Goal: Task Accomplishment & Management: Manage account settings

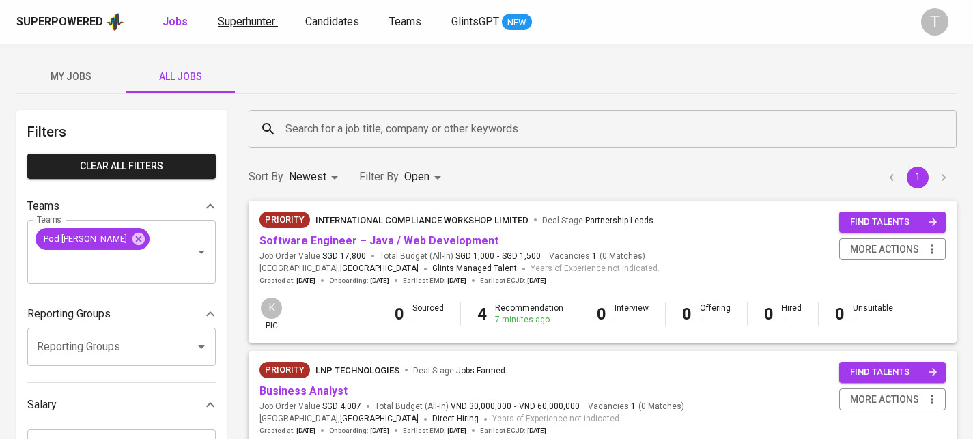
click at [234, 20] on span "Superhunter" at bounding box center [246, 21] width 57 height 13
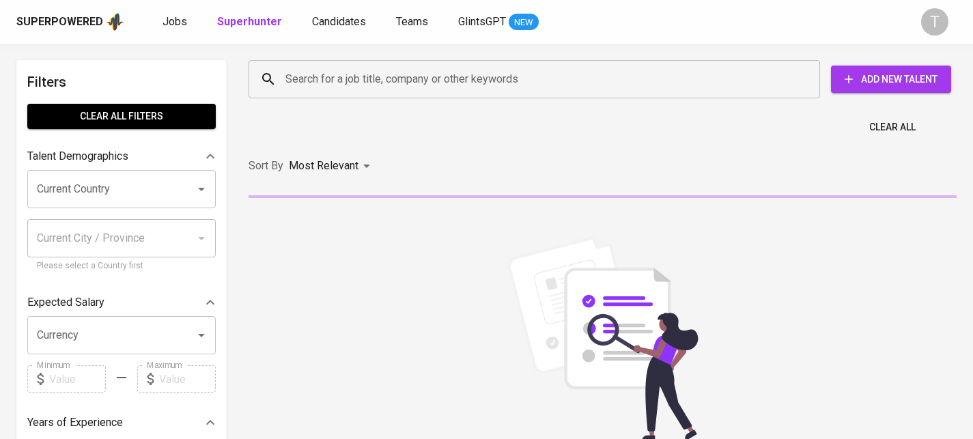
click at [393, 95] on div "Search for a job title, company or other keywords" at bounding box center [535, 79] width 572 height 38
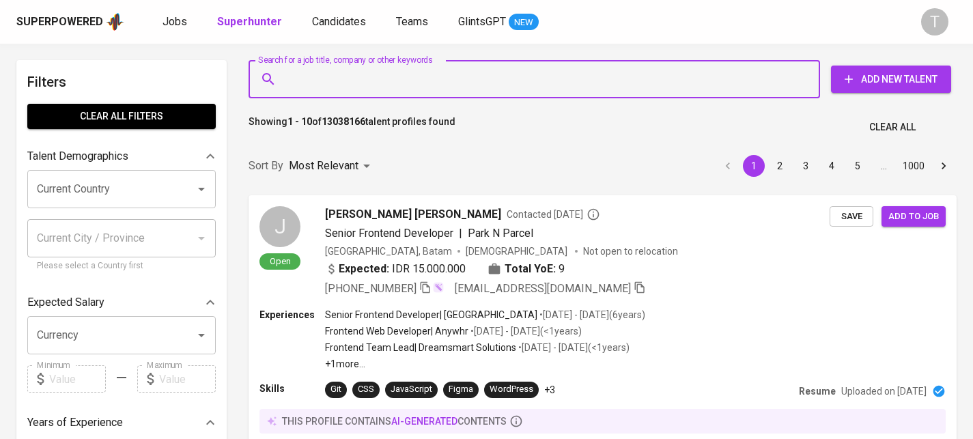
click at [596, 83] on input "Search for a job title, company or other keywords" at bounding box center [538, 79] width 512 height 26
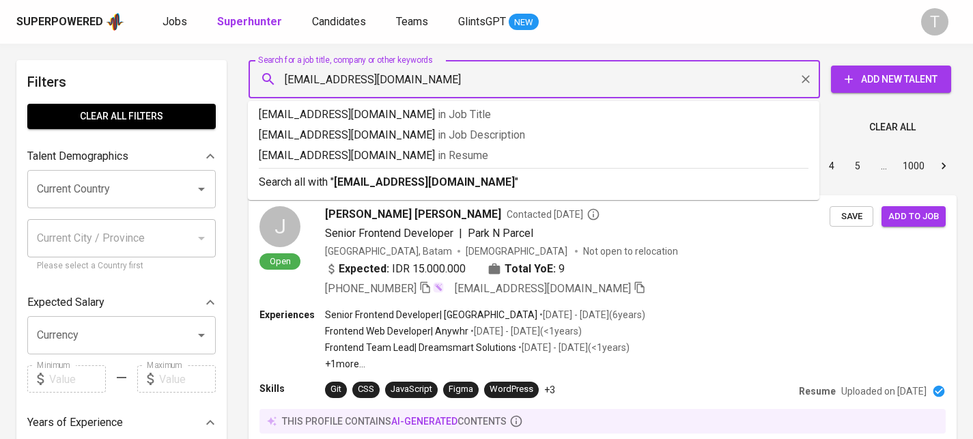
type input "[EMAIL_ADDRESS][DOMAIN_NAME]"
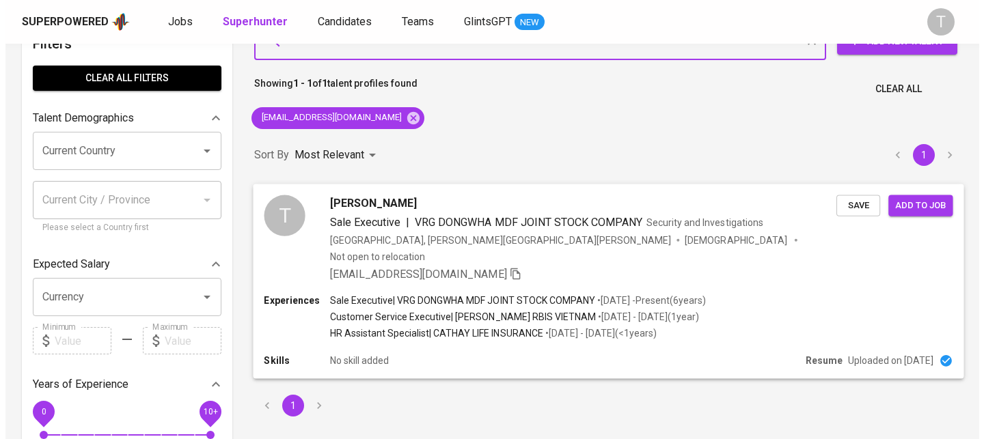
scroll to position [39, 0]
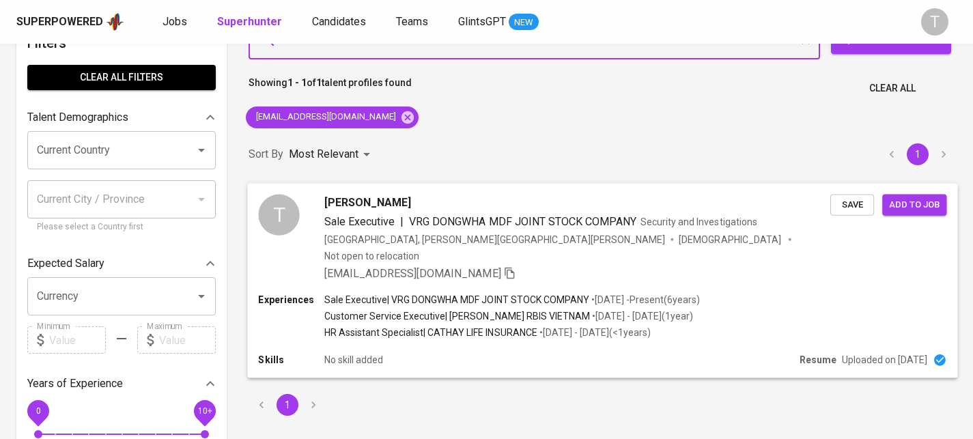
click at [844, 204] on span "Save" at bounding box center [852, 205] width 30 height 16
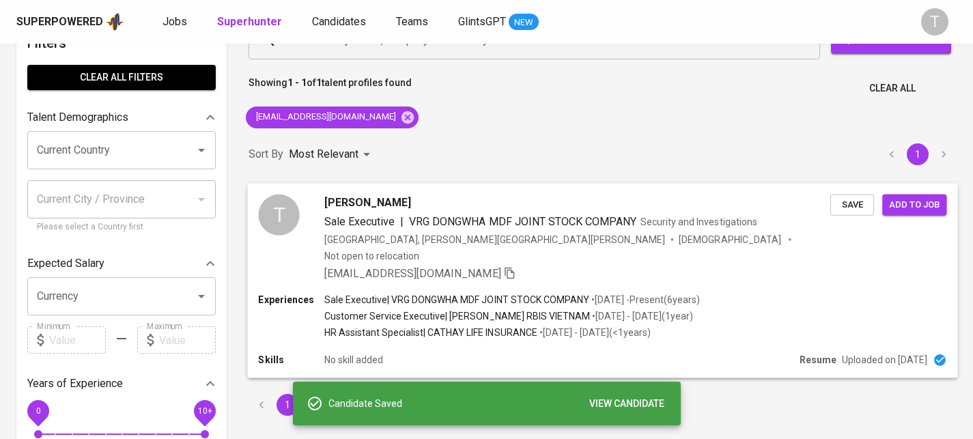
click at [833, 268] on div "T Thanh QUACH Sale Executive | VRG DONGWHA MDF JOINT STOCK COMPANY Security and…" at bounding box center [602, 238] width 710 height 110
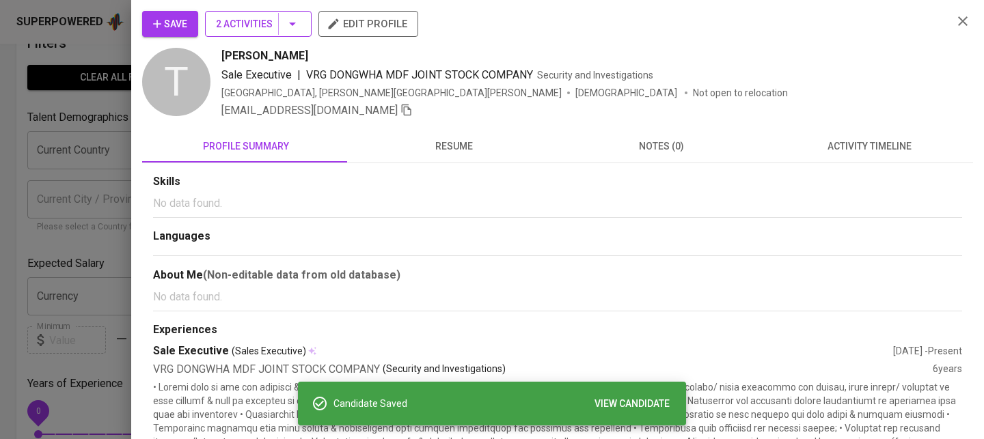
click at [279, 17] on hr "button" at bounding box center [278, 24] width 1 height 23
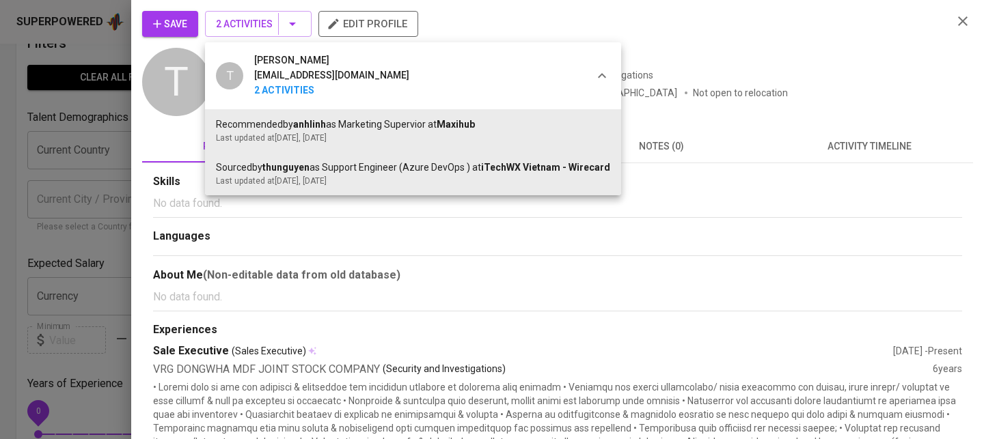
click at [383, 27] on div at bounding box center [492, 219] width 984 height 439
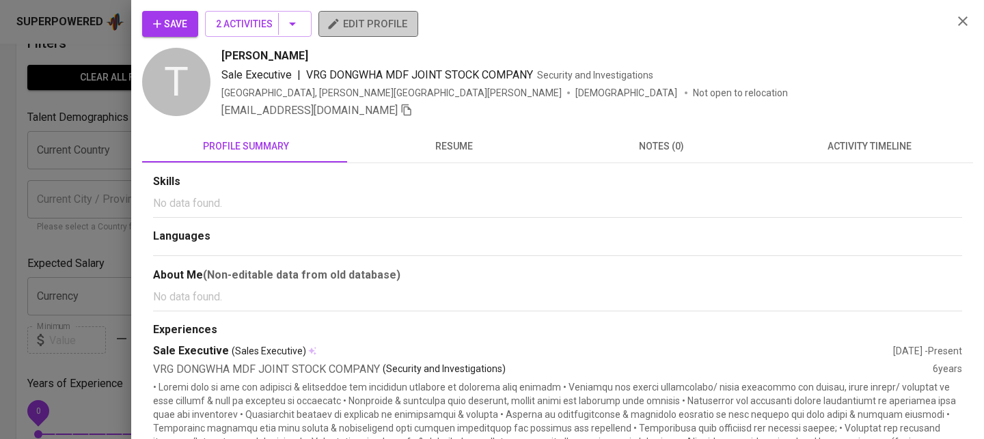
click at [383, 27] on span "edit profile" at bounding box center [368, 24] width 78 height 18
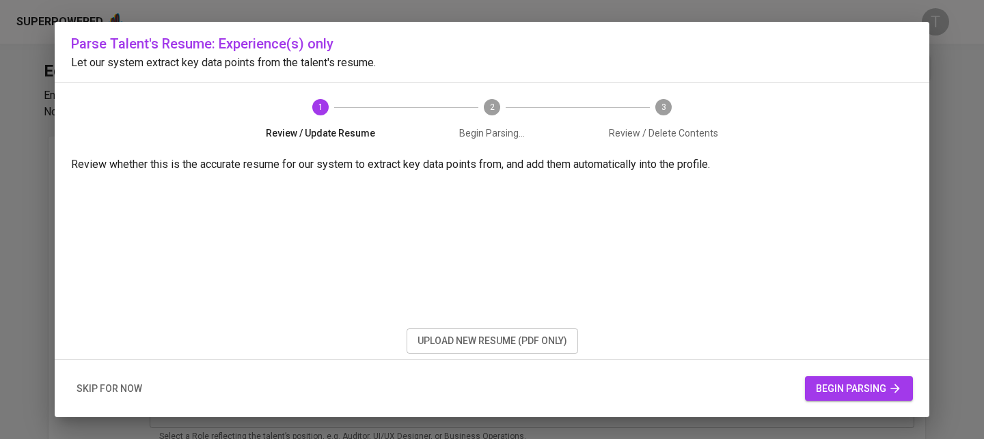
click at [558, 341] on span "upload new resume (pdf only)" at bounding box center [492, 341] width 150 height 17
click at [854, 387] on span "begin parsing" at bounding box center [859, 388] width 86 height 17
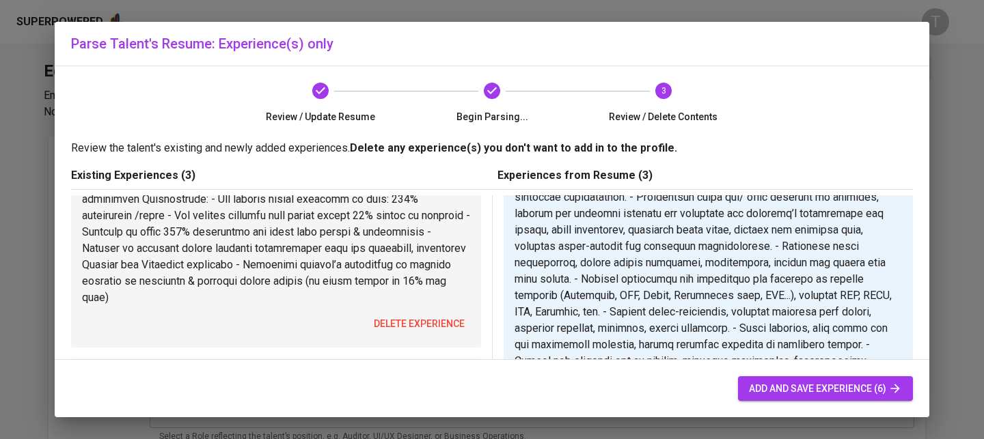
scroll to position [289, 0]
click at [432, 332] on span "delete experience" at bounding box center [419, 323] width 91 height 17
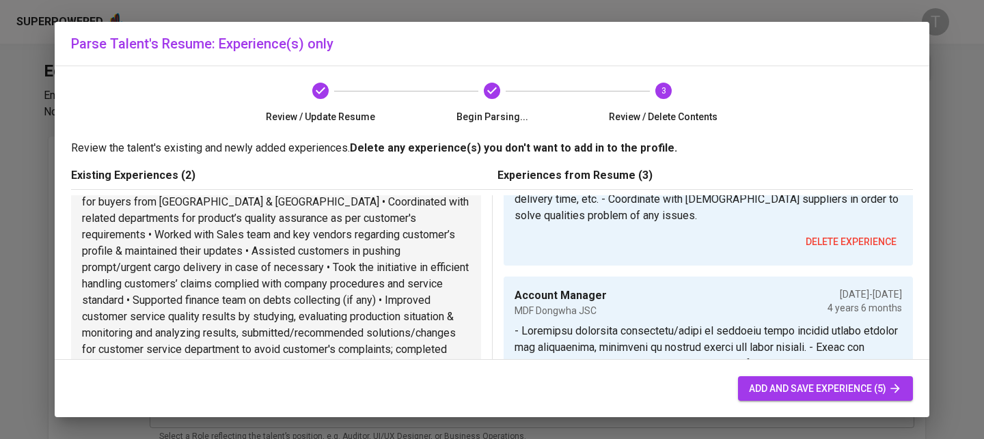
scroll to position [161, 0]
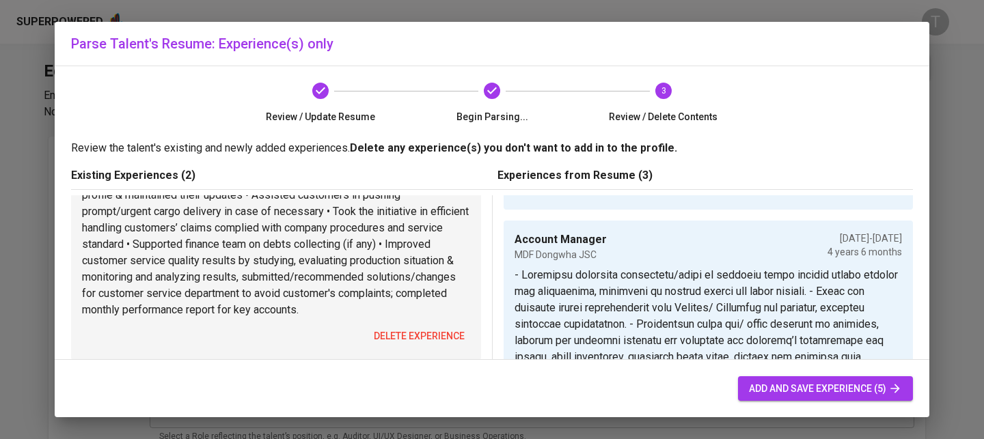
click at [422, 344] on button "delete experience" at bounding box center [419, 336] width 102 height 25
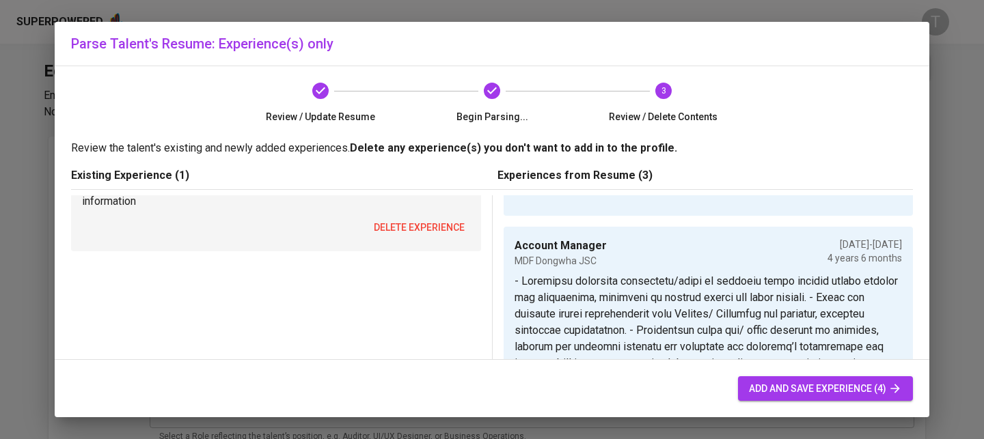
scroll to position [126, 0]
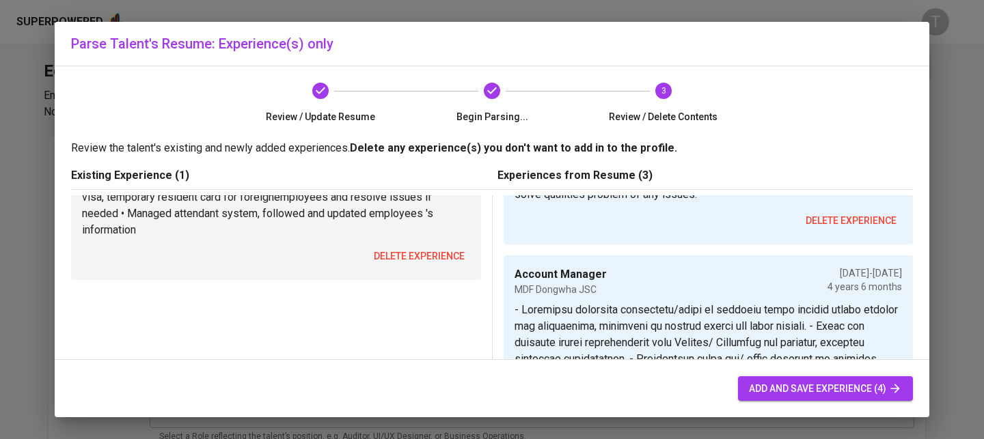
click at [434, 250] on span "delete experience" at bounding box center [419, 256] width 91 height 17
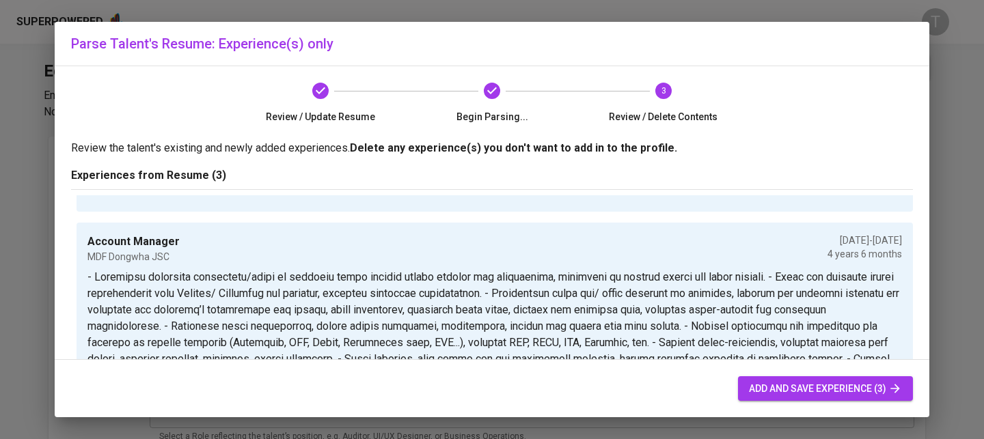
click at [796, 389] on span "add and save experience (3)" at bounding box center [825, 388] width 153 height 17
type input "+84"
type input "VND"
type input "Freelance"
checkbox input "false"
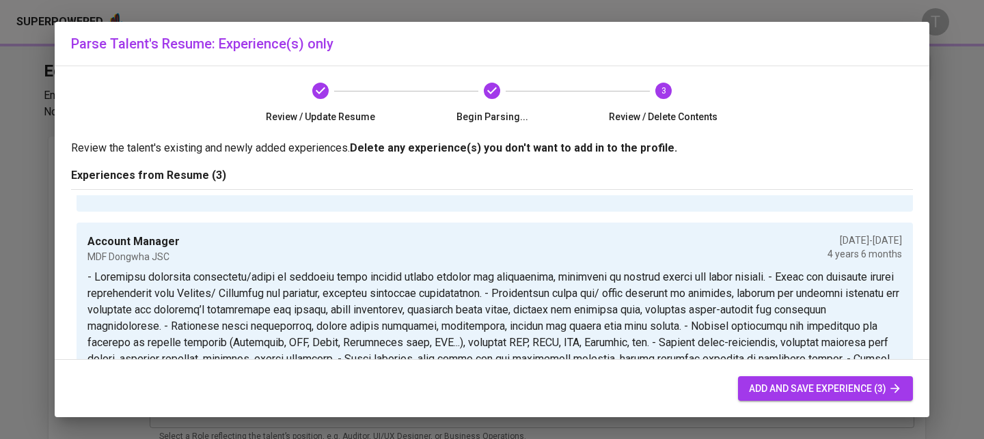
type input "[DATE]"
type input "Account Manager"
type input "MDF Dongwha JSC"
type input "[DATE]"
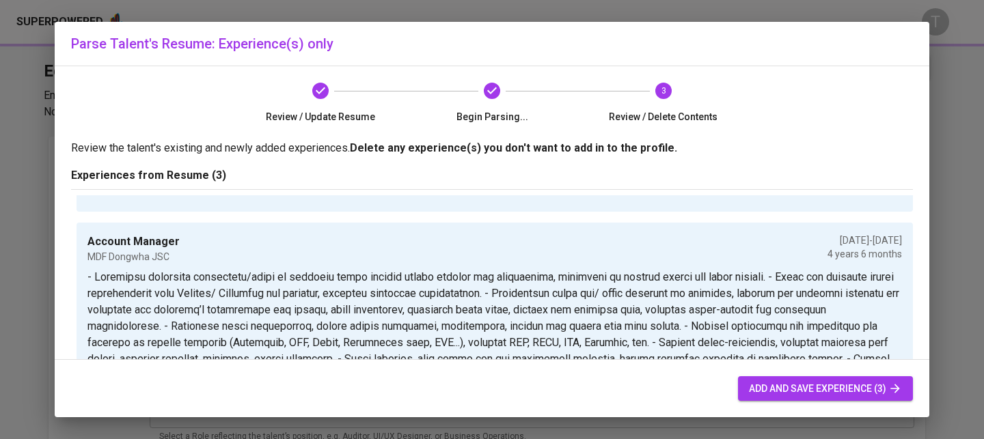
type input "[DATE]"
type input "Customer Service Executive"
type input "[PERSON_NAME] RBIS Vietnam"
type input "[DATE]"
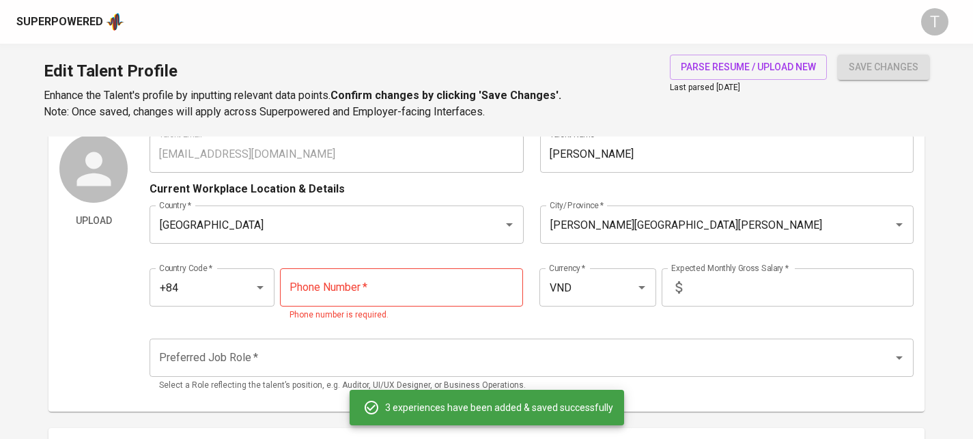
scroll to position [0, 0]
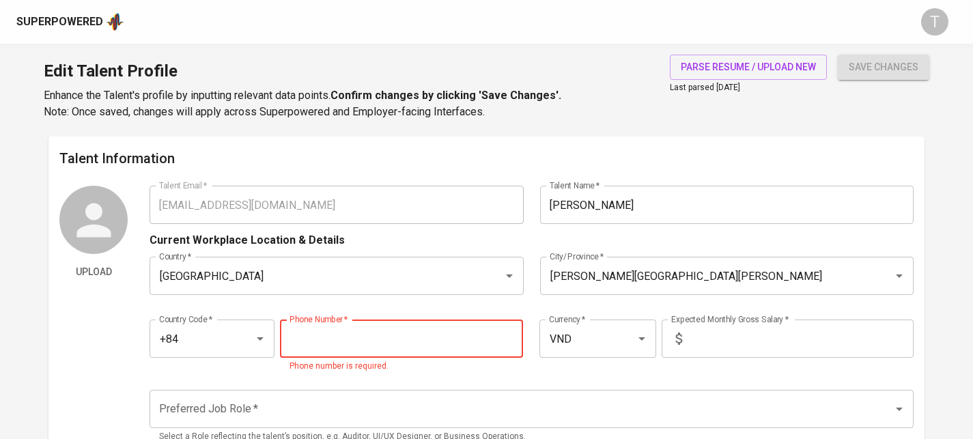
click at [428, 348] on input "tel" at bounding box center [402, 339] width 244 height 38
type input "[PHONE_NUMBER]"
click at [714, 332] on input "text" at bounding box center [801, 339] width 226 height 38
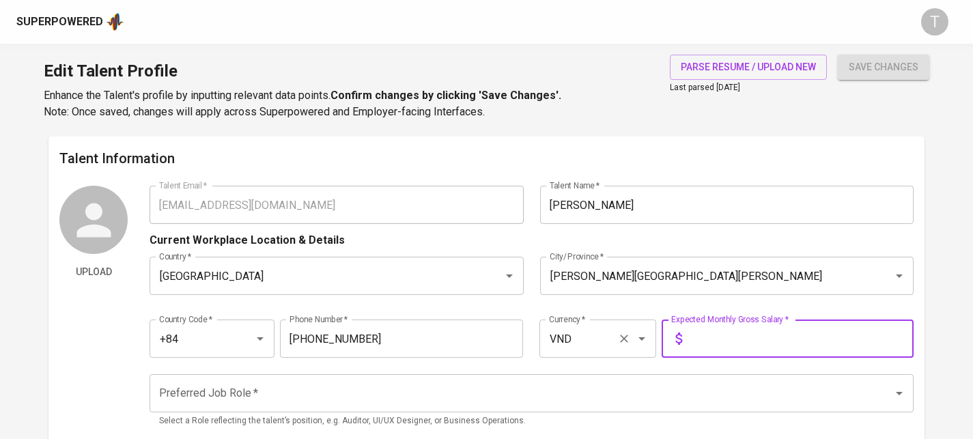
click at [617, 341] on button "Clear" at bounding box center [624, 338] width 19 height 19
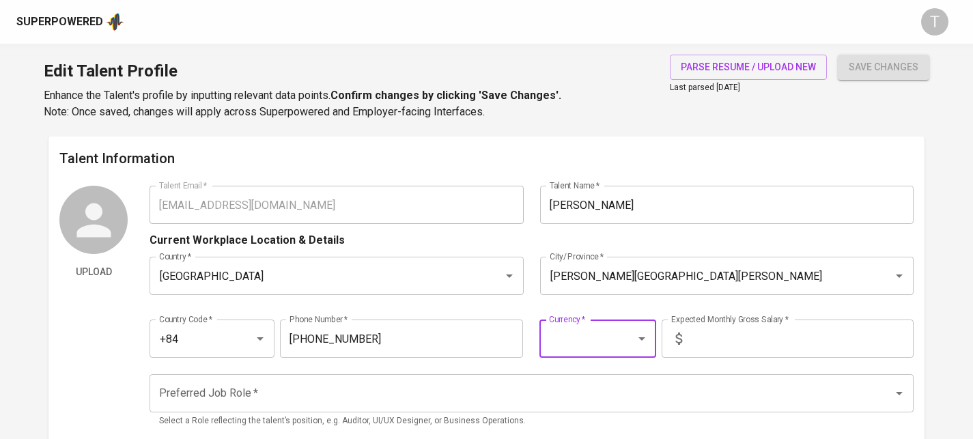
click at [572, 344] on input "Currency   *" at bounding box center [579, 339] width 66 height 26
click at [567, 370] on li "USD" at bounding box center [598, 378] width 116 height 25
type input "USD"
click at [773, 332] on input "text" at bounding box center [801, 339] width 226 height 38
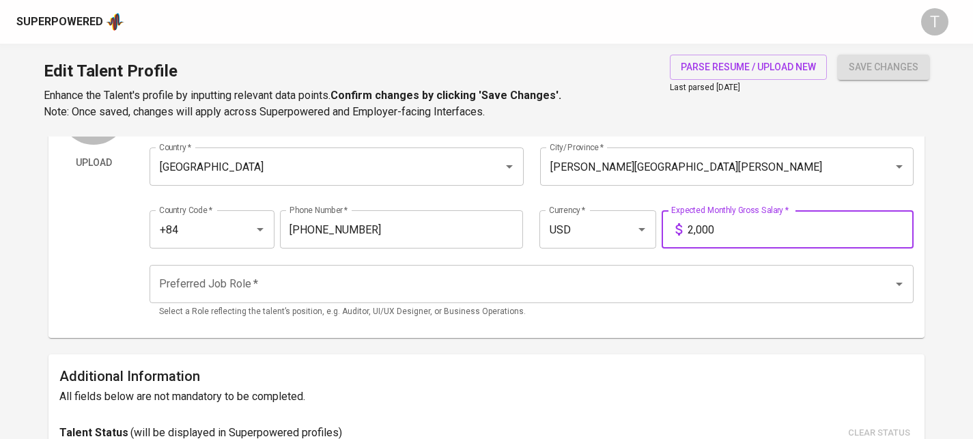
scroll to position [125, 0]
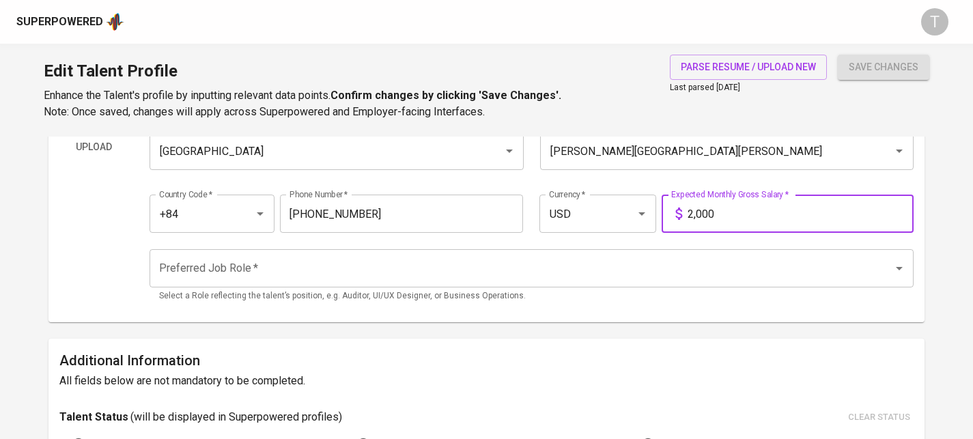
type input "2,000"
click at [749, 264] on input "Preferred Job Role   *" at bounding box center [513, 268] width 714 height 26
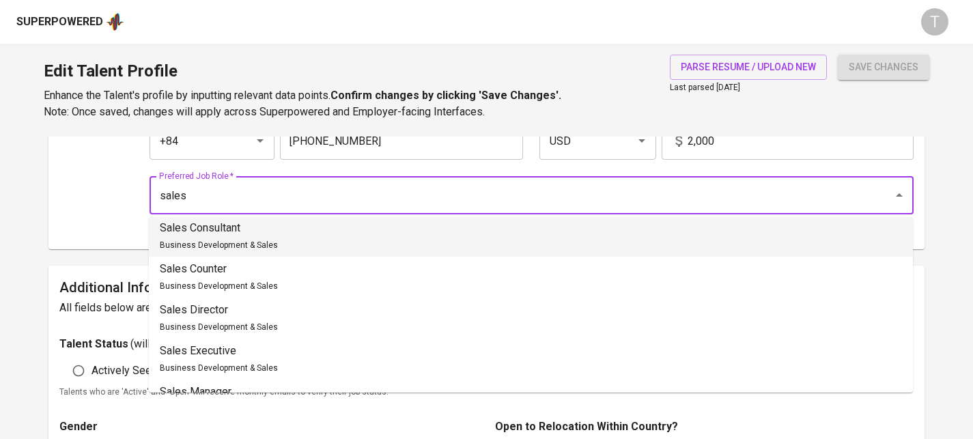
scroll to position [879, 0]
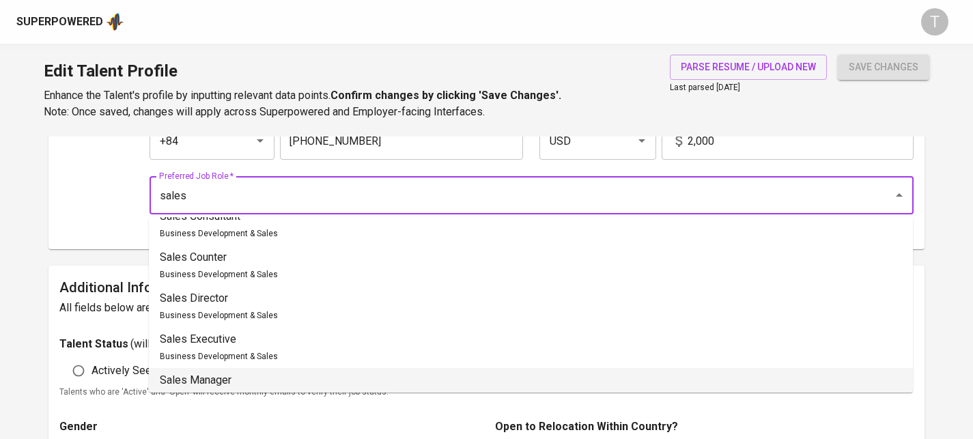
click at [342, 376] on li "Sales Manager Business Development & Sales" at bounding box center [531, 388] width 764 height 41
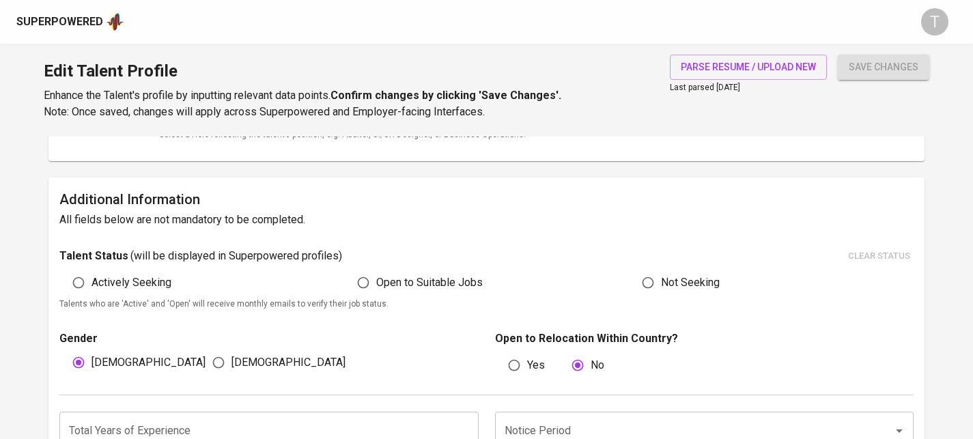
scroll to position [317, 0]
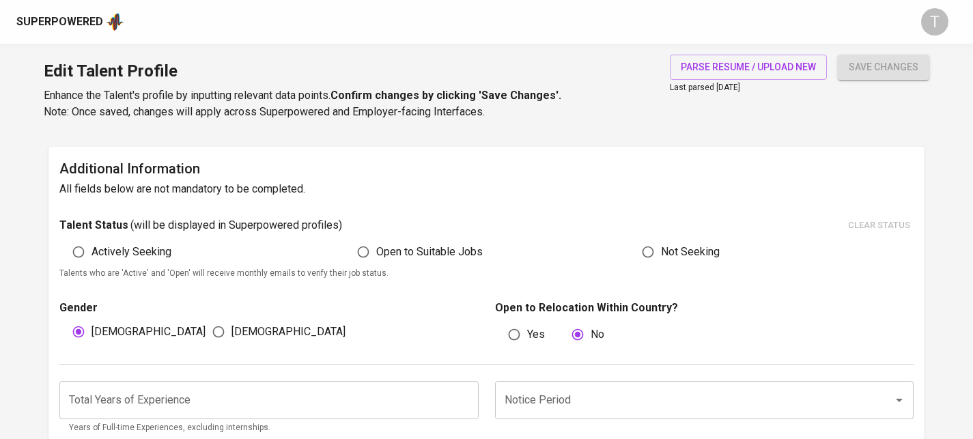
type input "Sales Manager"
click at [262, 339] on span "[DEMOGRAPHIC_DATA]" at bounding box center [289, 332] width 114 height 16
click at [232, 339] on input "[DEMOGRAPHIC_DATA]" at bounding box center [219, 332] width 26 height 26
radio input "true"
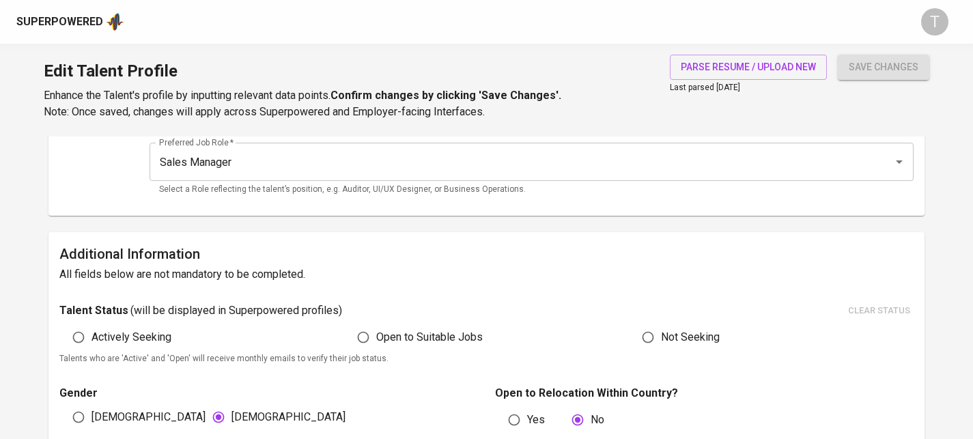
scroll to position [0, 0]
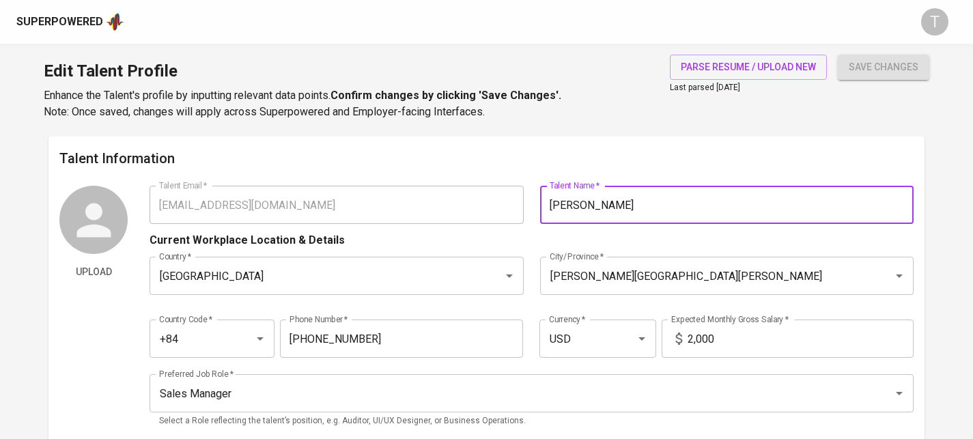
click at [462, 219] on div "Talent Email   * [EMAIL_ADDRESS][DOMAIN_NAME] Talent Email * Talent Name   * [P…" at bounding box center [532, 205] width 764 height 38
click at [478, 206] on div "Talent Email   * [EMAIL_ADDRESS][DOMAIN_NAME] Talent Email * Talent Name   * [P…" at bounding box center [532, 205] width 764 height 38
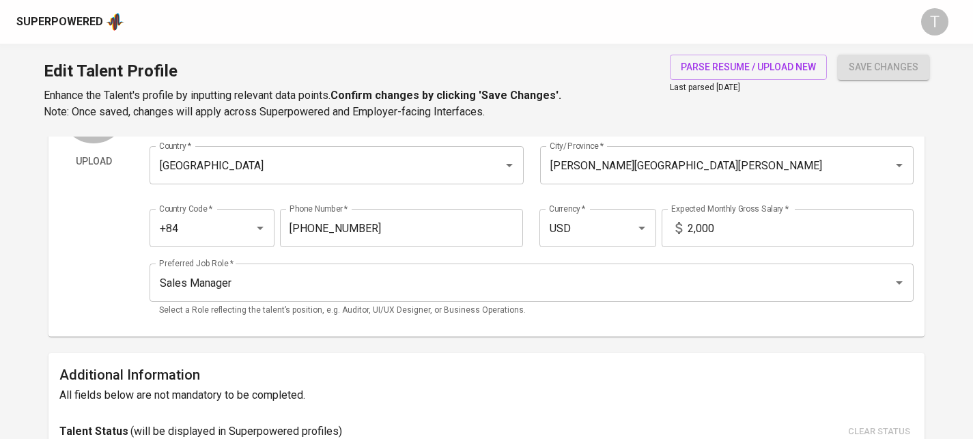
type input "[PERSON_NAME] [PERSON_NAME]"
click at [884, 64] on span "save changes" at bounding box center [884, 67] width 70 height 17
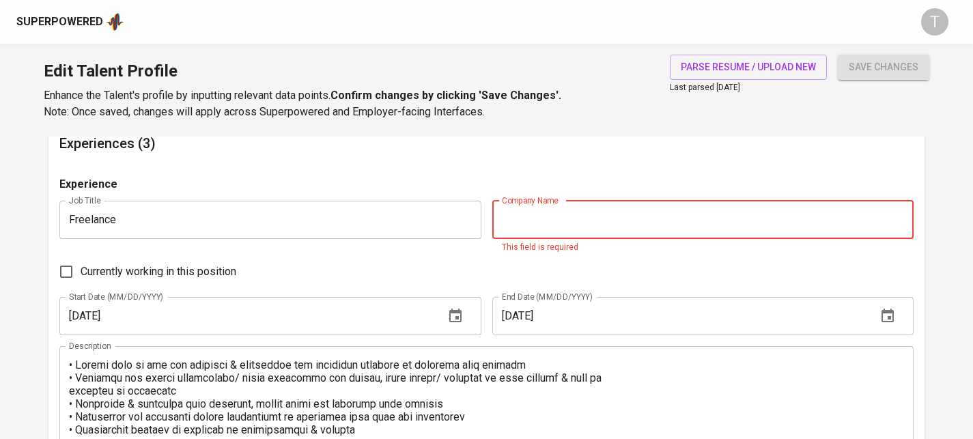
click at [759, 211] on input "text" at bounding box center [702, 220] width 421 height 38
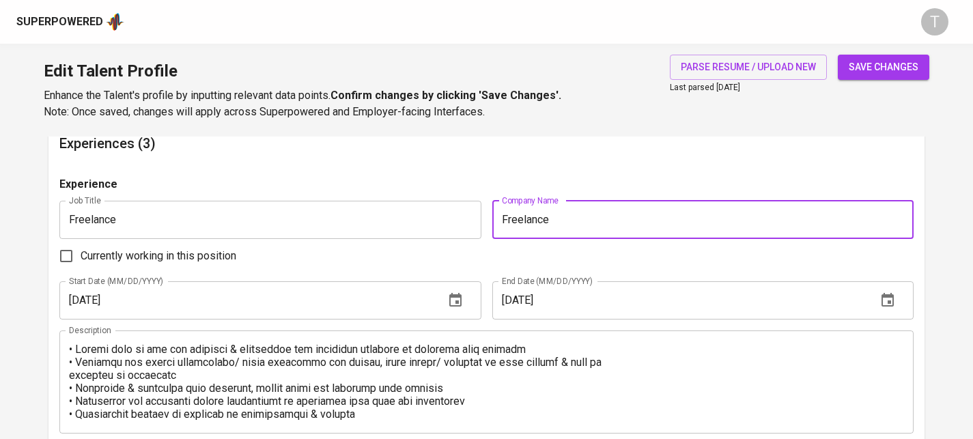
type input "Freelance"
click at [855, 153] on h6 "Experiences (3)" at bounding box center [486, 144] width 854 height 22
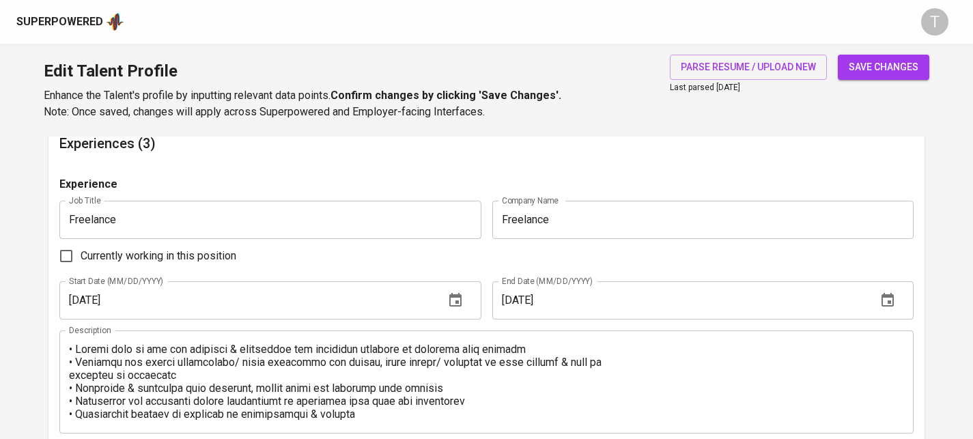
click at [867, 70] on span "save changes" at bounding box center [884, 67] width 70 height 17
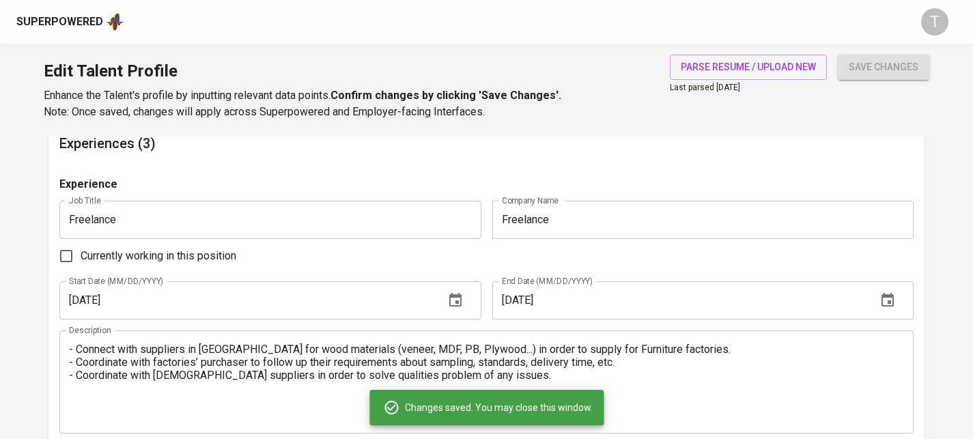
type input "962800618"
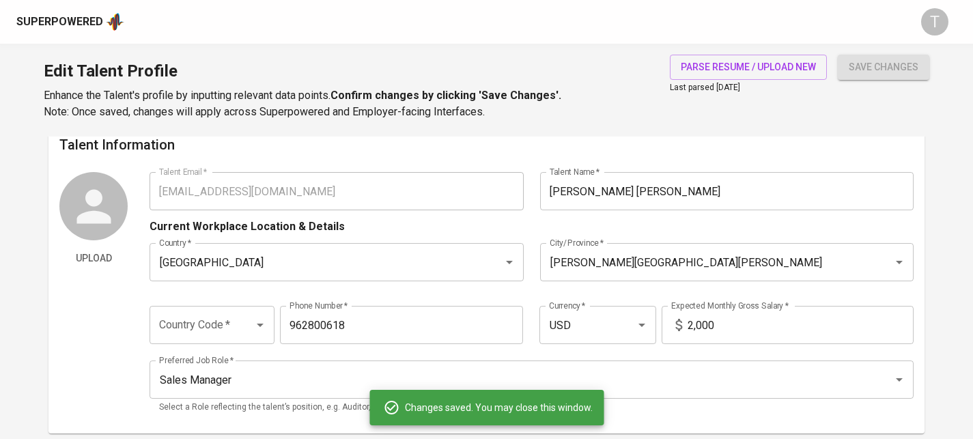
scroll to position [0, 0]
